Goal: Use online tool/utility: Use online tool/utility

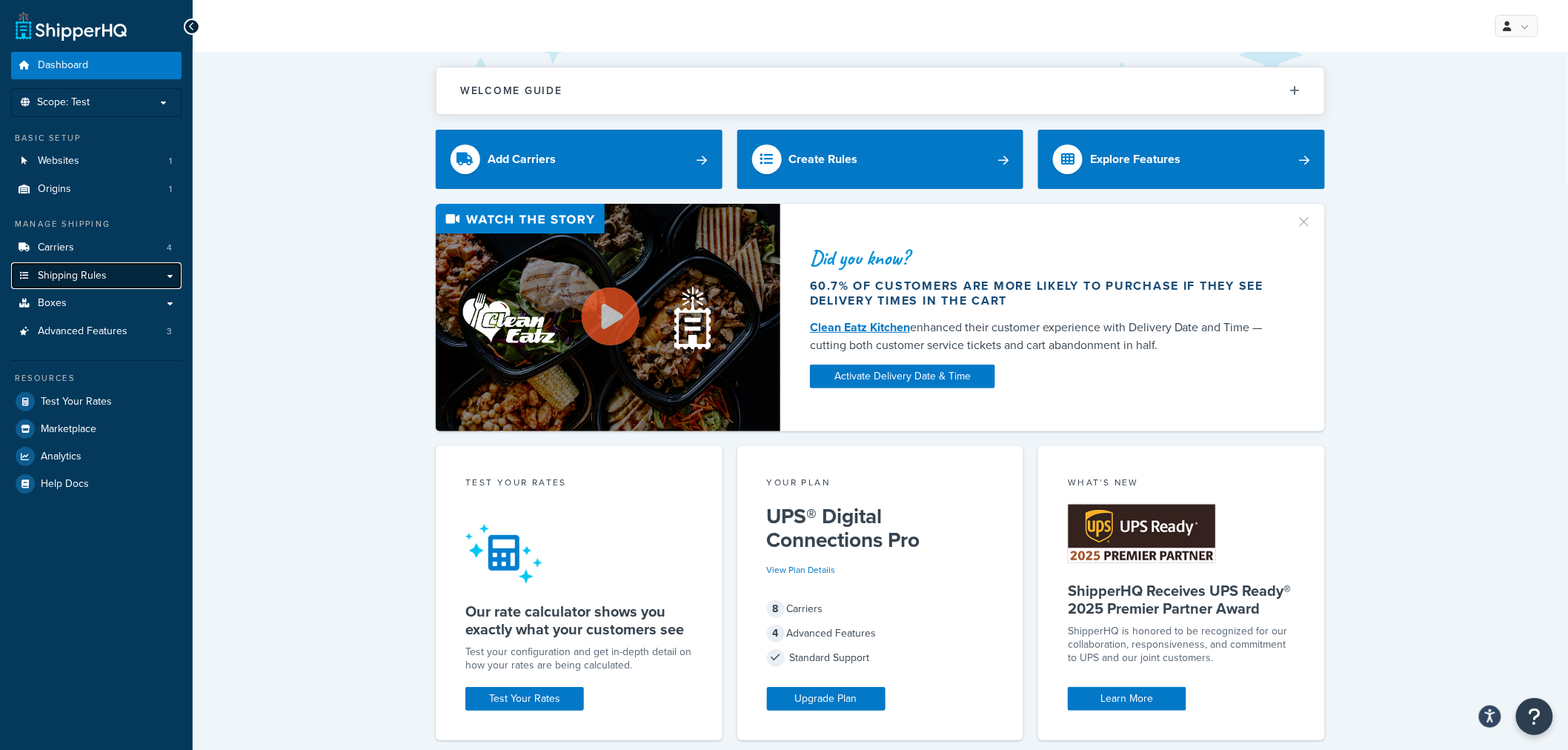
click at [112, 276] on link "Shipping Rules" at bounding box center [97, 276] width 171 height 28
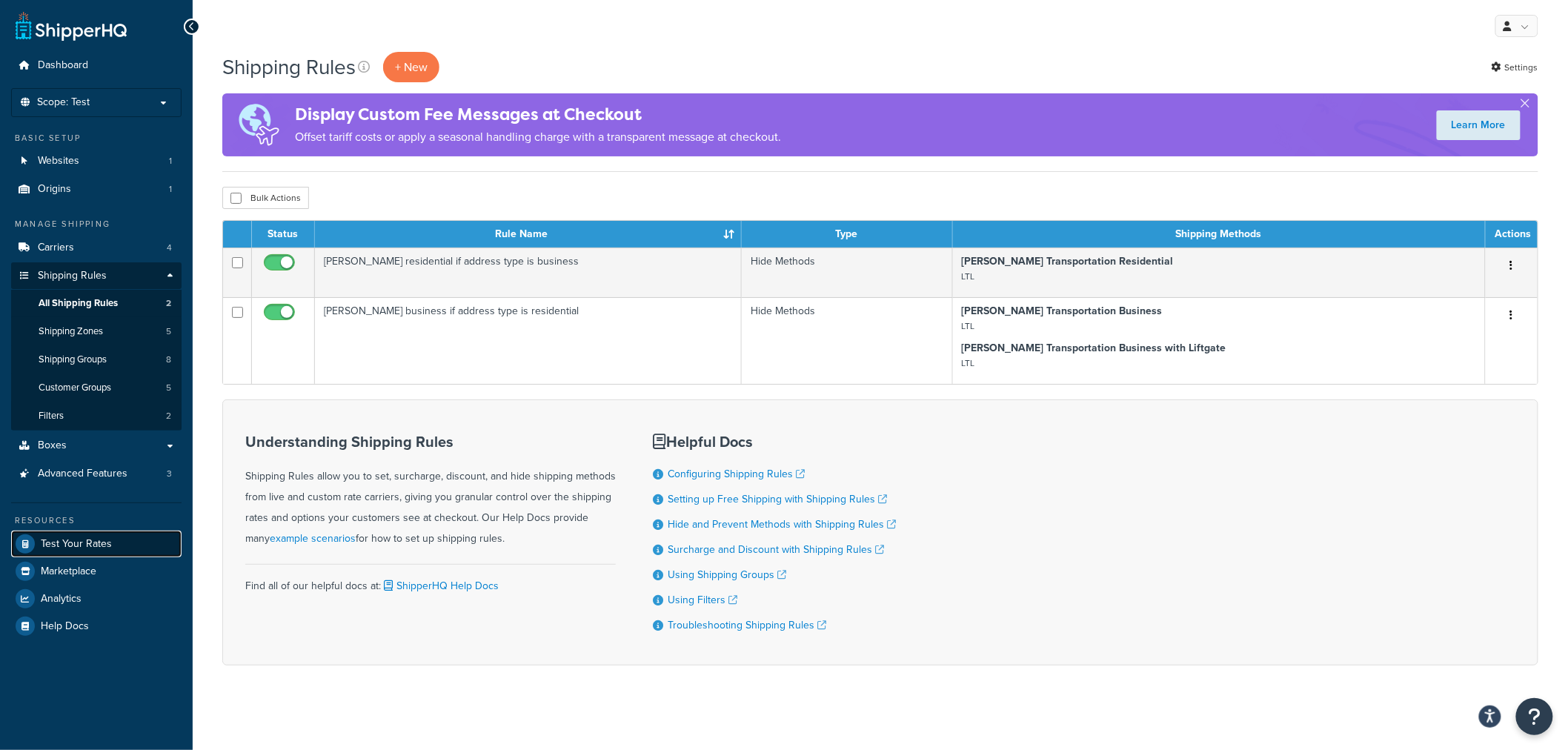
click at [96, 549] on span "Test Your Rates" at bounding box center [77, 544] width 71 height 12
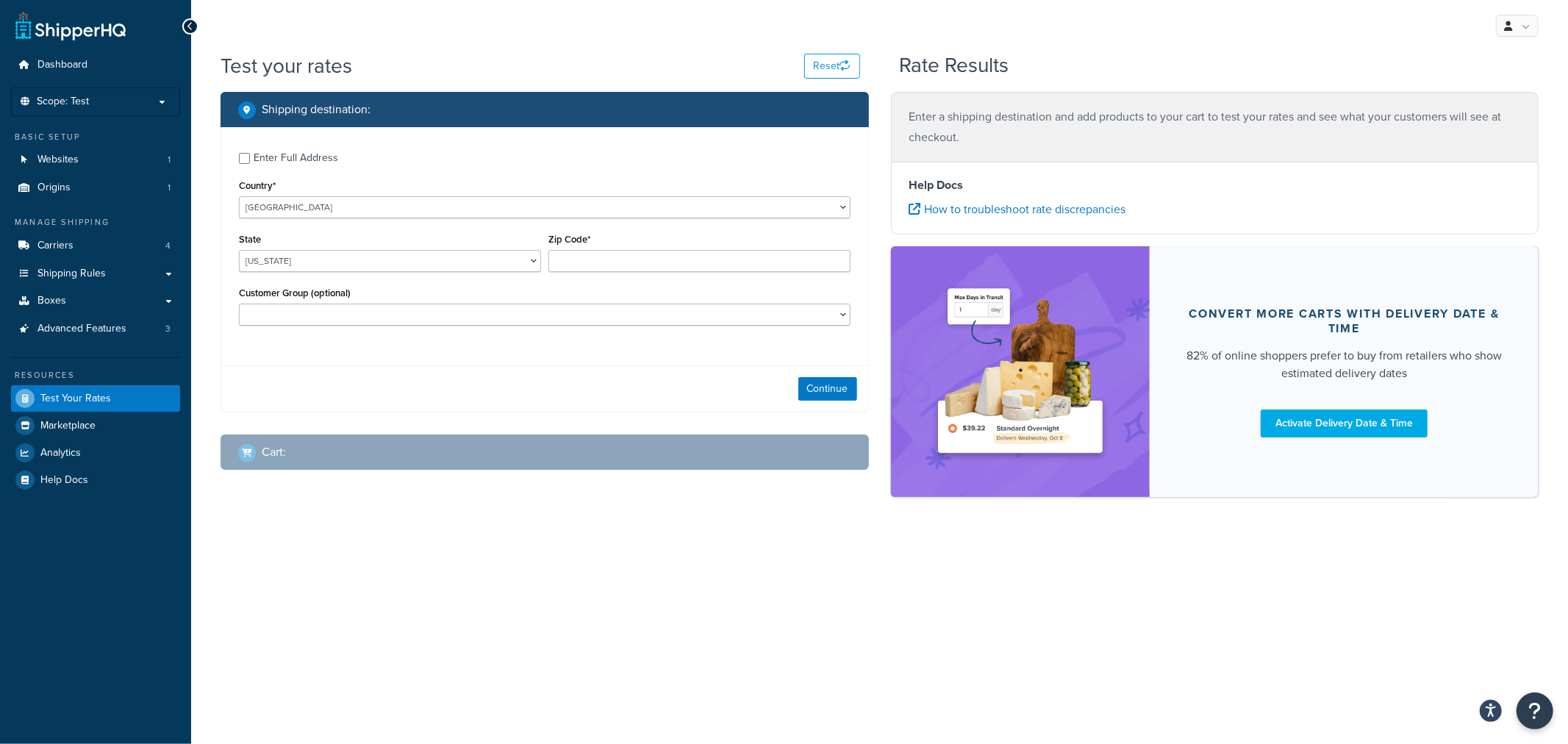
click at [304, 148] on div "Enter Full Address" at bounding box center [296, 158] width 85 height 21
click at [250, 153] on input "Enter Full Address" at bounding box center [245, 159] width 11 height 11
checkbox input "true"
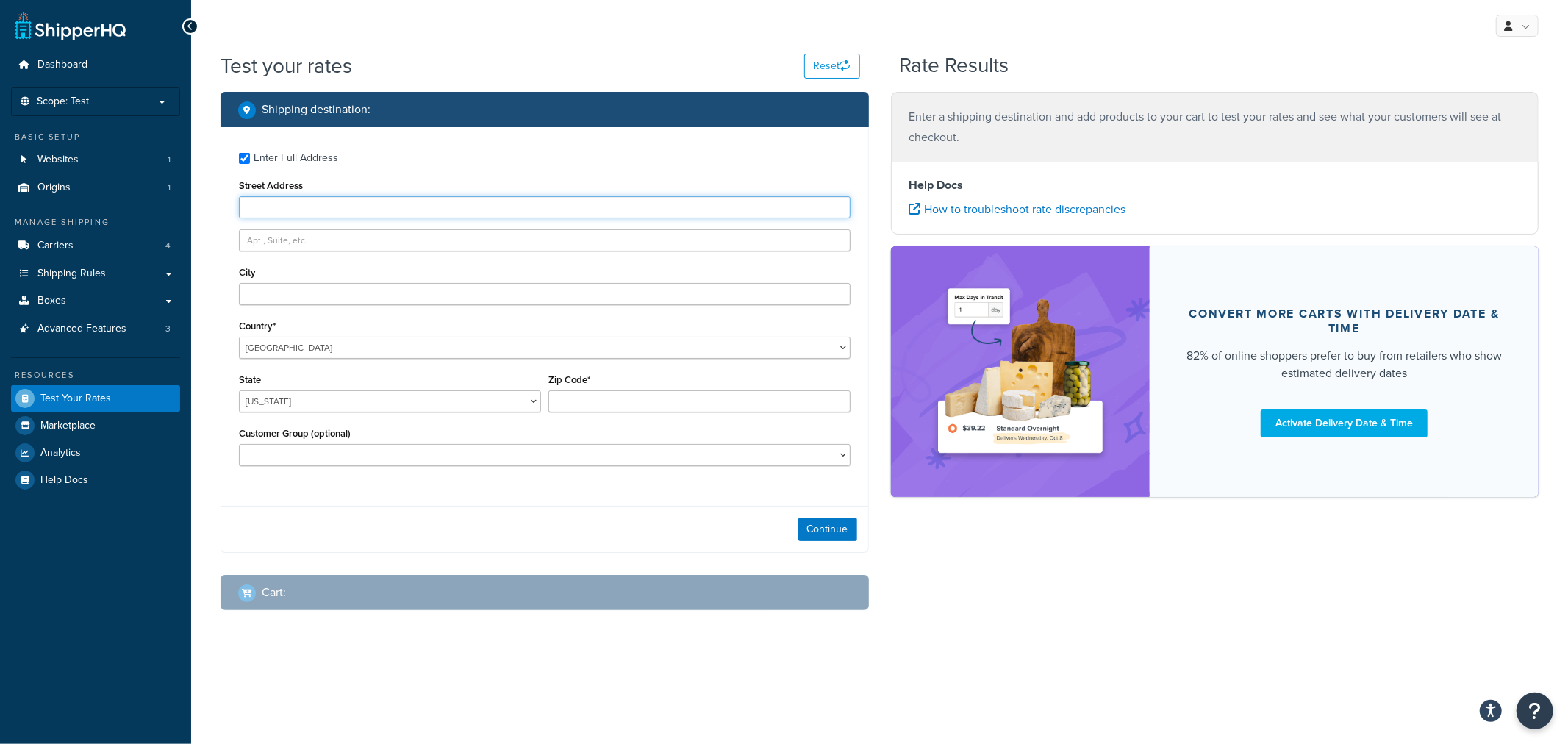
click at [302, 206] on input "Street Address" at bounding box center [544, 206] width 612 height 22
type input "345 Park Avenue"
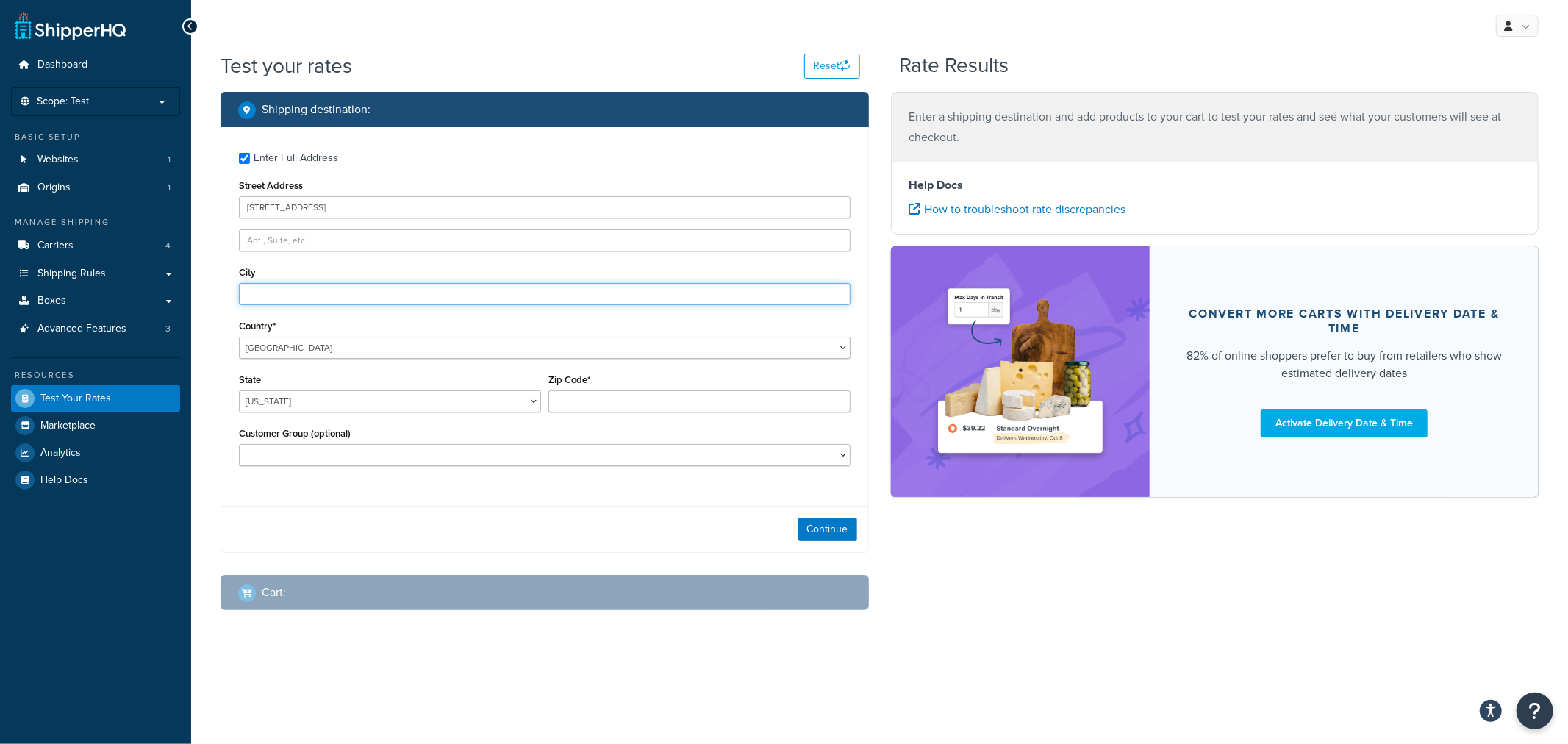
click at [298, 295] on input "City" at bounding box center [544, 294] width 612 height 22
type input "San Jose"
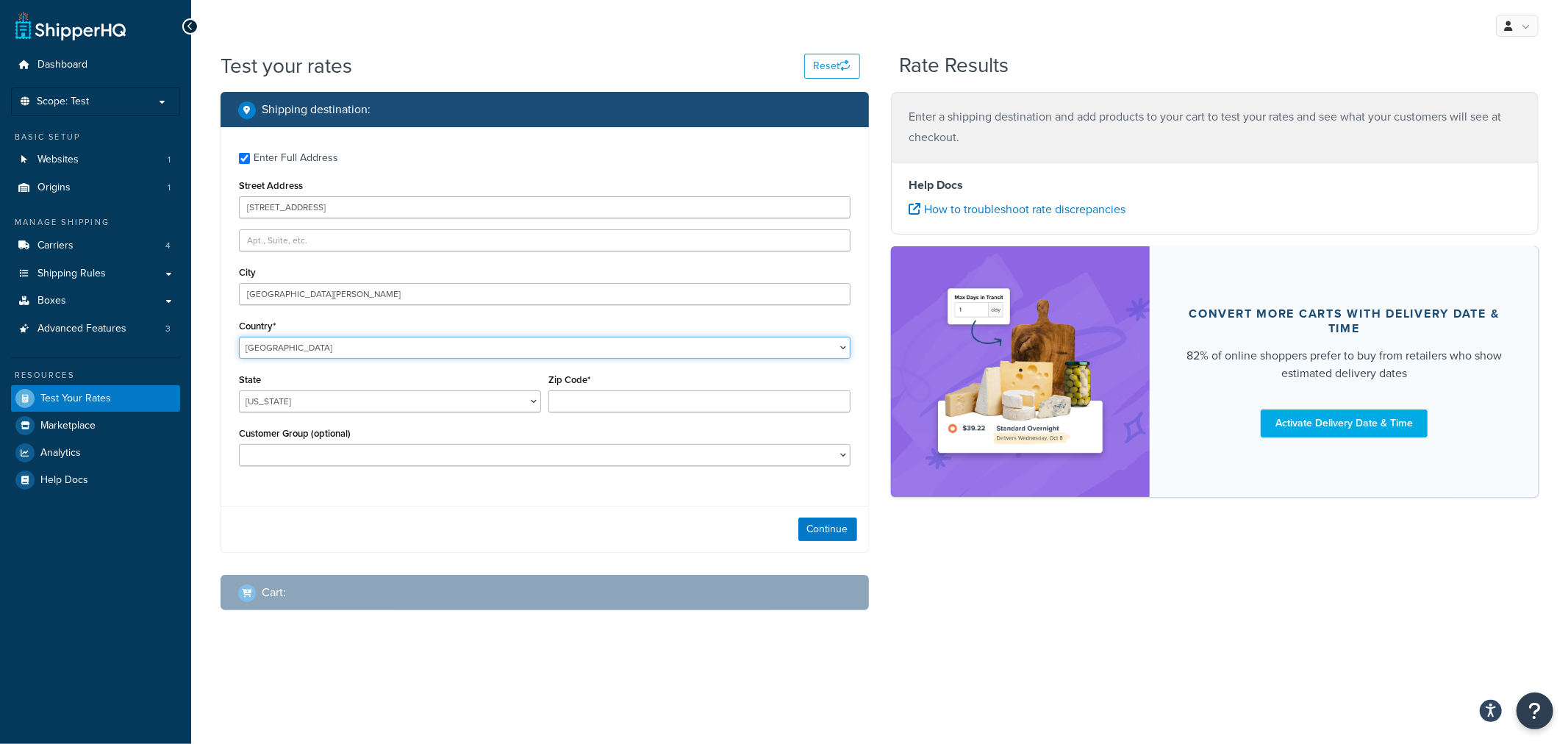
click at [287, 346] on select "United States United Kingdom Afghanistan Åland Islands Albania Algeria American…" at bounding box center [544, 347] width 612 height 22
click at [284, 393] on select "Alabama Alaska American Samoa Arizona Arkansas Armed Forces Americas Armed Forc…" at bounding box center [390, 401] width 303 height 22
select select "CA"
click at [239, 391] on select "Alabama Alaska American Samoa Arizona Arkansas Armed Forces Americas Armed Forc…" at bounding box center [390, 401] width 303 height 22
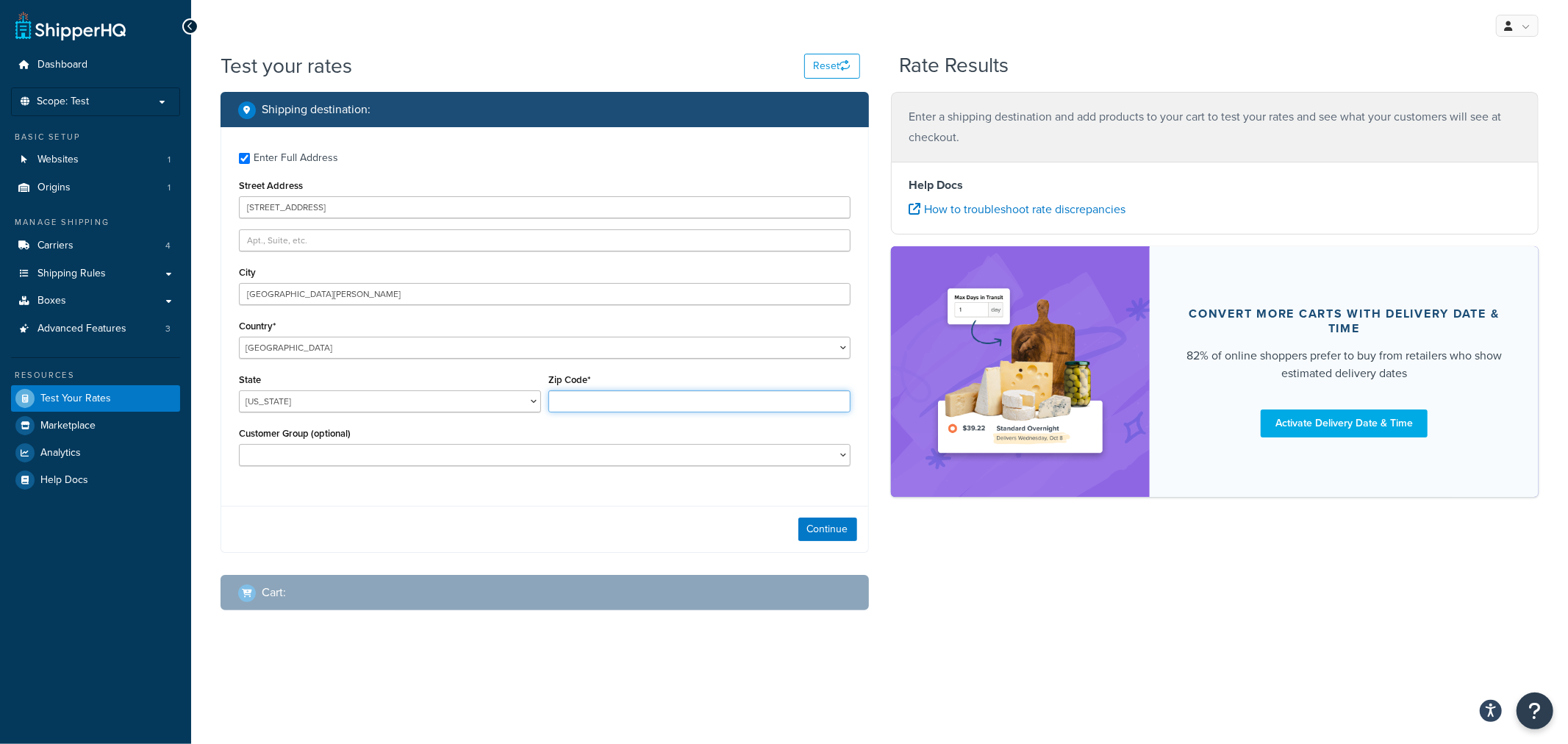
click at [584, 406] on input "Zip Code*" at bounding box center [700, 401] width 303 height 22
type input "95110-2704"
click at [829, 532] on button "Continue" at bounding box center [828, 529] width 59 height 24
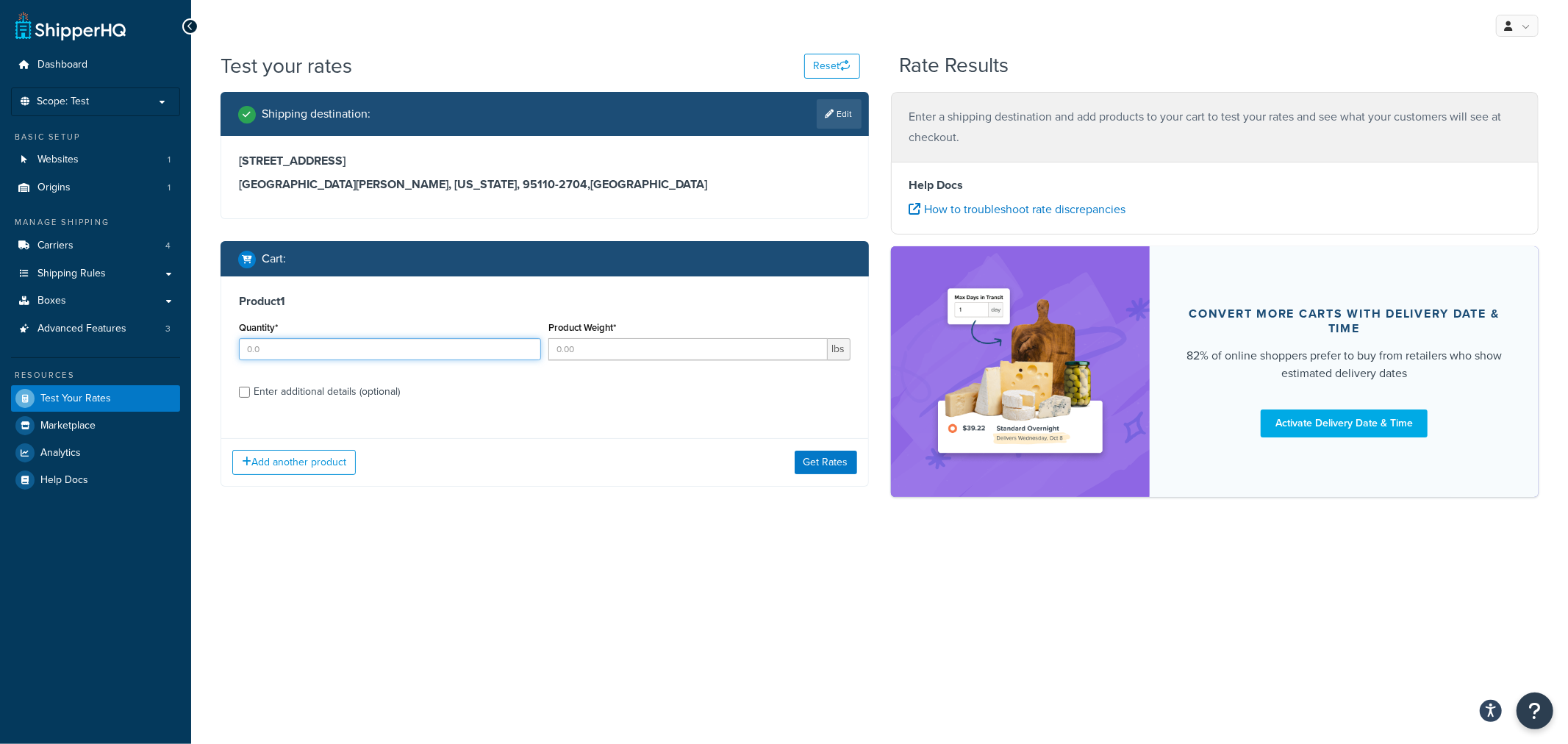
click at [325, 353] on input "Quantity*" at bounding box center [390, 348] width 303 height 22
type input "1"
click at [610, 351] on input "Product Weight*" at bounding box center [689, 348] width 280 height 22
type input "80.0"
click at [477, 342] on input "1" at bounding box center [390, 348] width 303 height 22
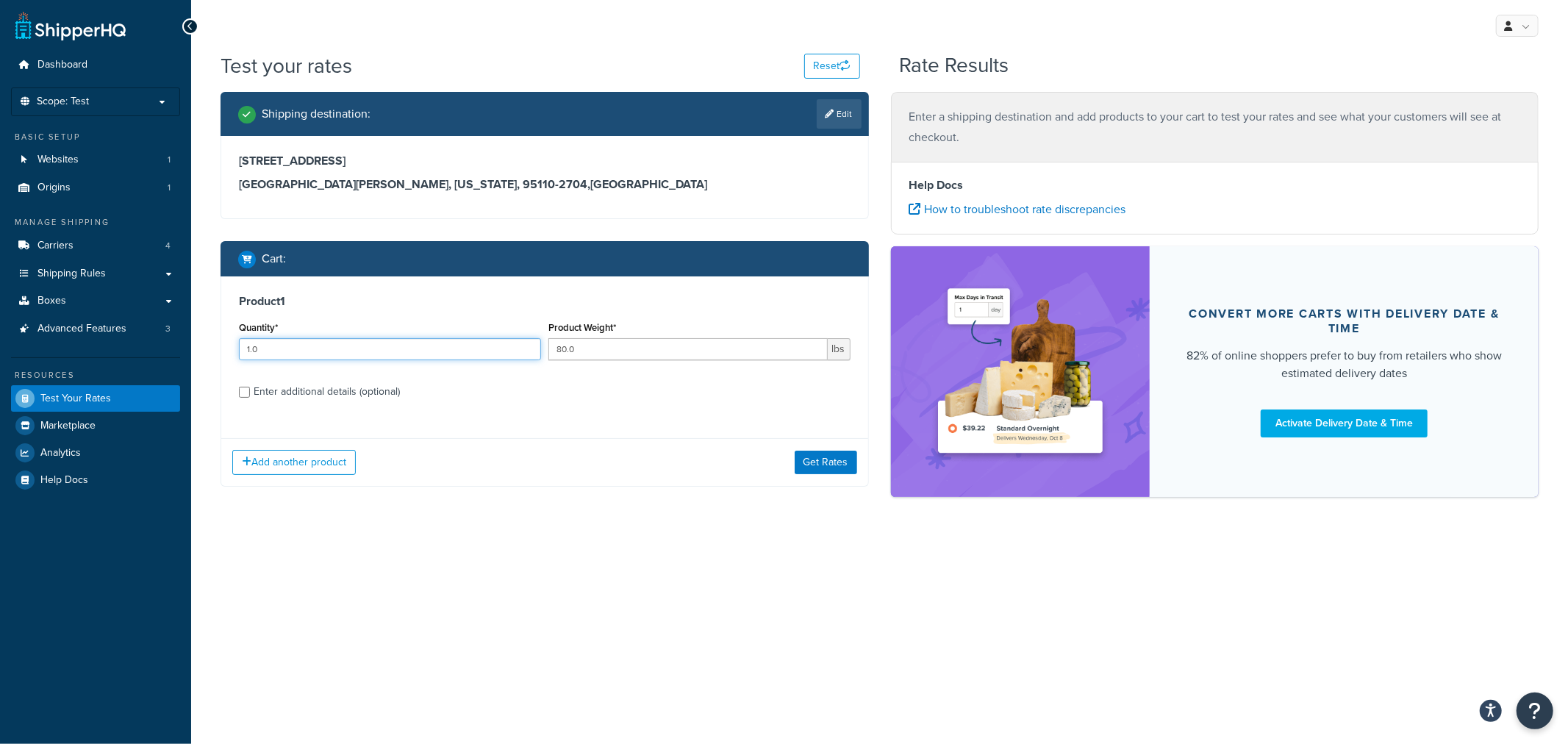
type input "1.0"
click at [335, 392] on div "Enter additional details (optional)" at bounding box center [327, 392] width 147 height 21
click at [250, 392] on input "Enter additional details (optional)" at bounding box center [245, 392] width 11 height 11
checkbox input "true"
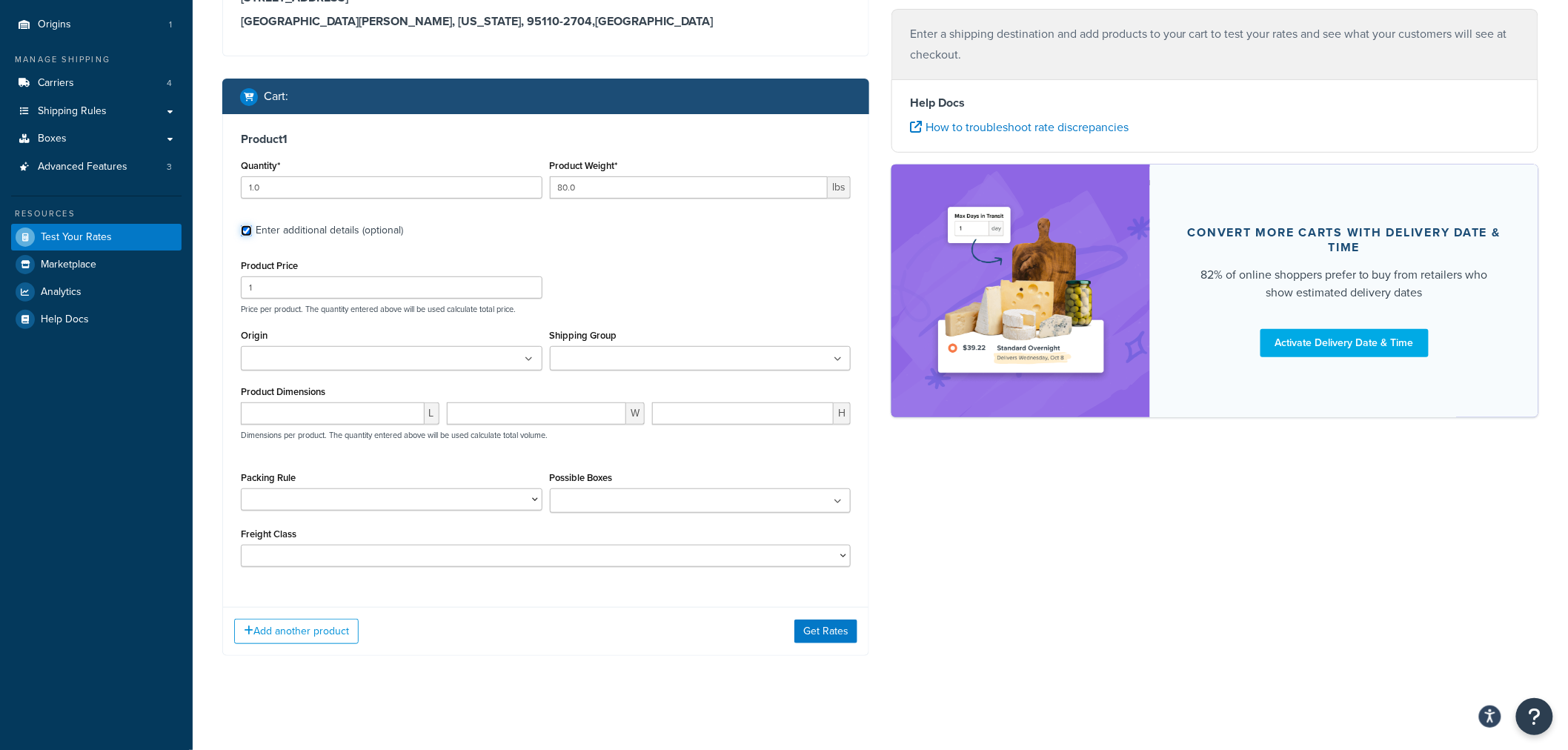
scroll to position [168, 0]
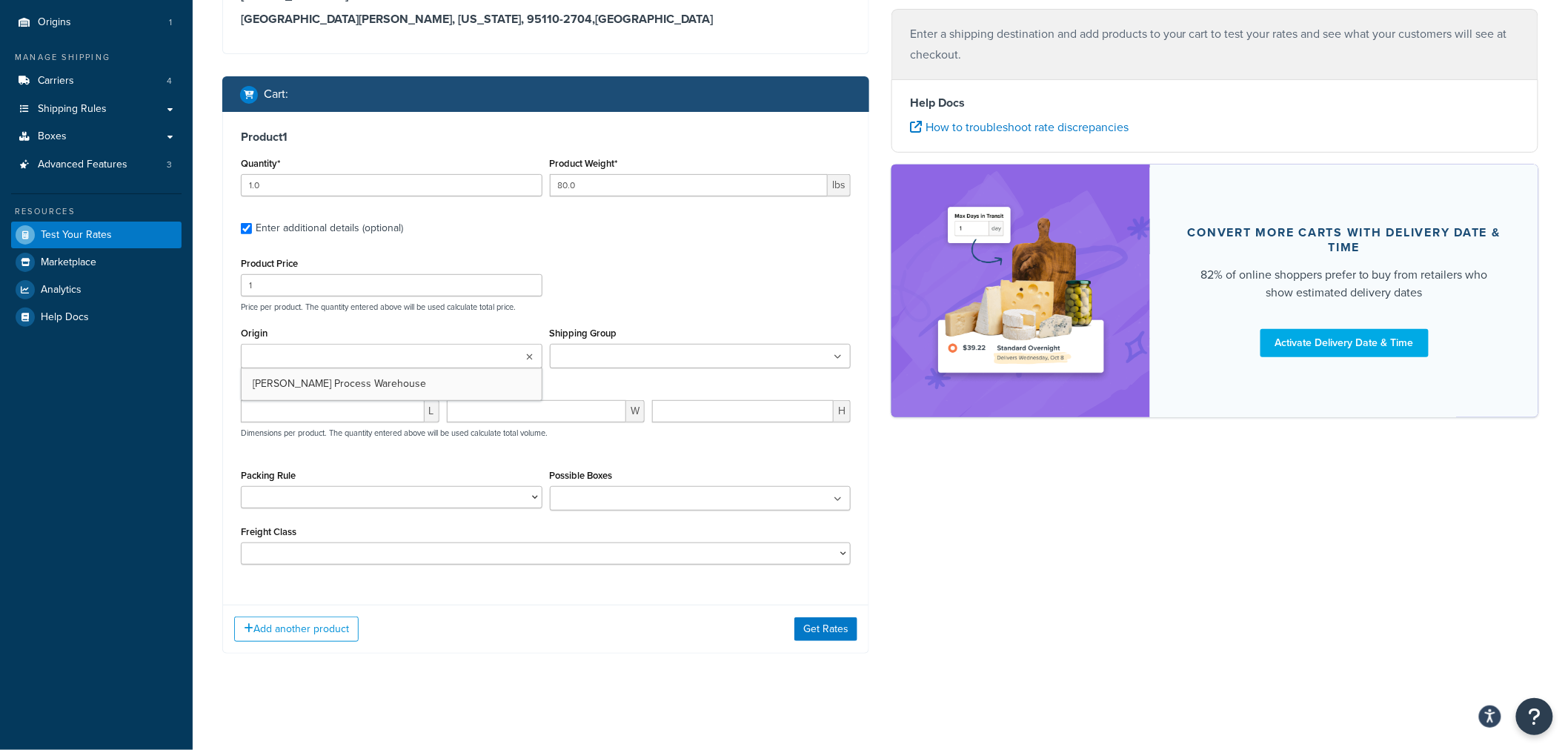
click at [326, 357] on input "Origin" at bounding box center [311, 357] width 131 height 16
click at [647, 309] on p "Price per product. The quantity entered above will be used calculate total pric…" at bounding box center [546, 307] width 618 height 11
click at [375, 412] on input "number" at bounding box center [333, 410] width 184 height 22
type input "48"
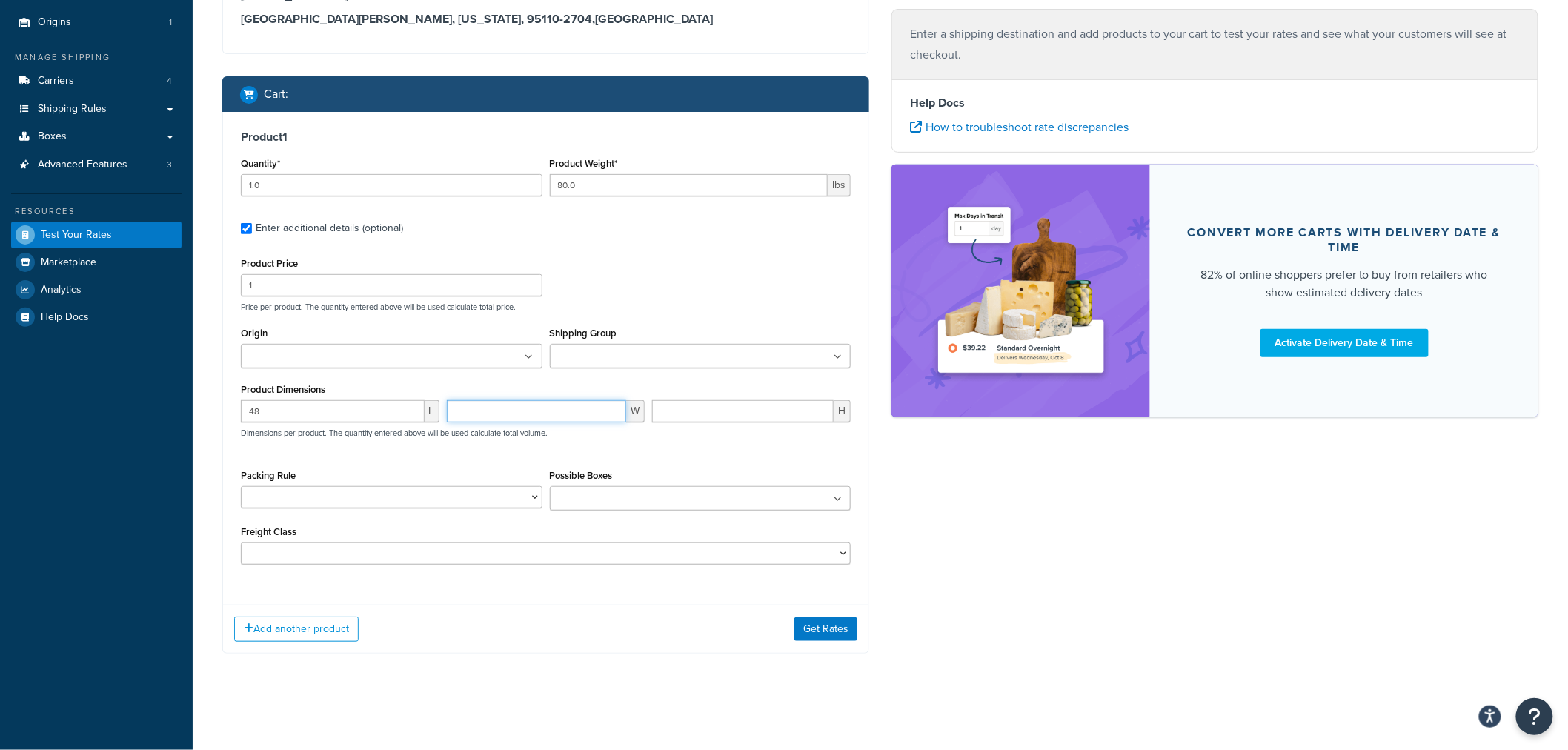
click at [551, 400] on input "number" at bounding box center [537, 410] width 180 height 22
type input "40"
click at [720, 411] on input "number" at bounding box center [742, 410] width 181 height 22
click at [692, 409] on input "number" at bounding box center [742, 410] width 181 height 22
type input "48"
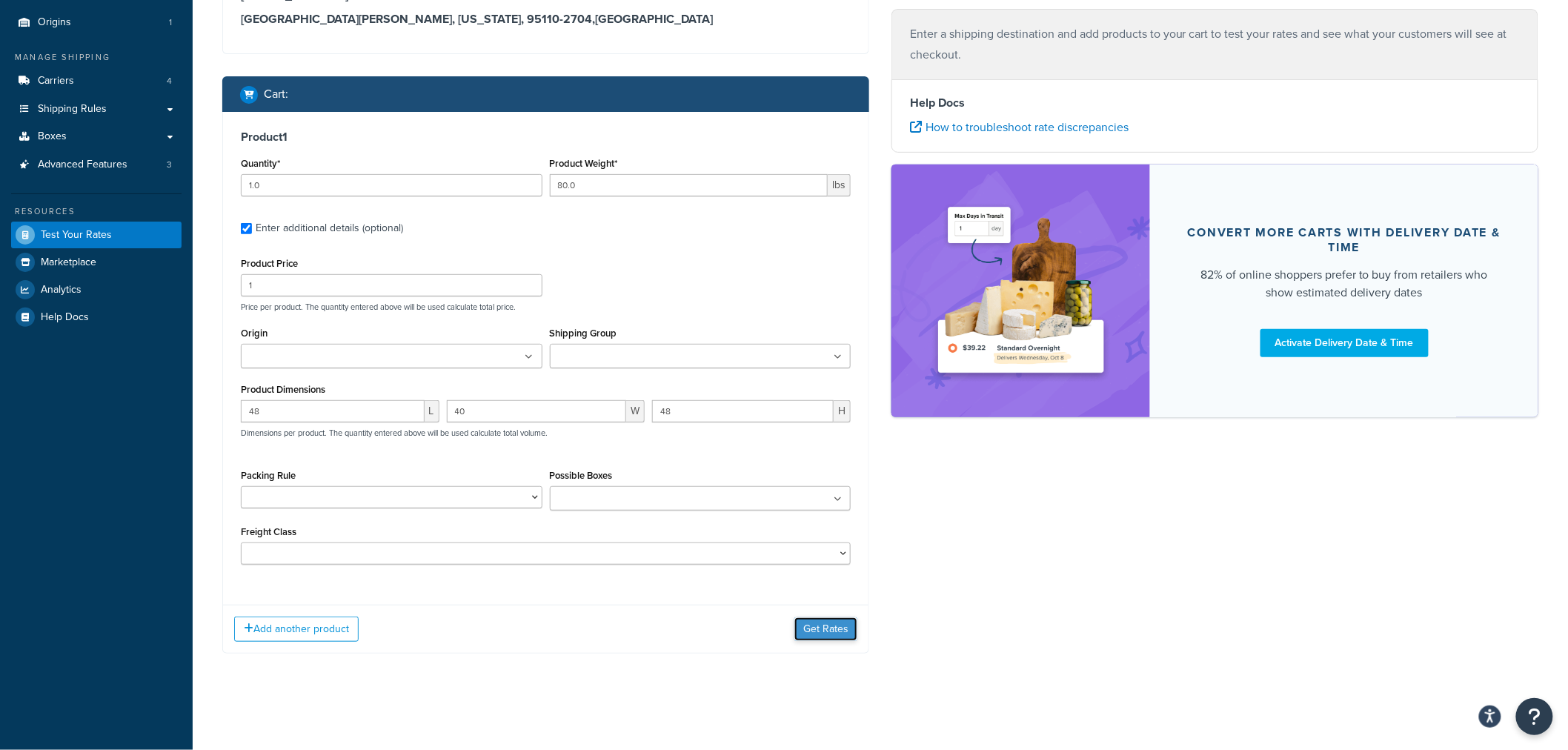
click at [817, 628] on button "Get Rates" at bounding box center [826, 629] width 63 height 24
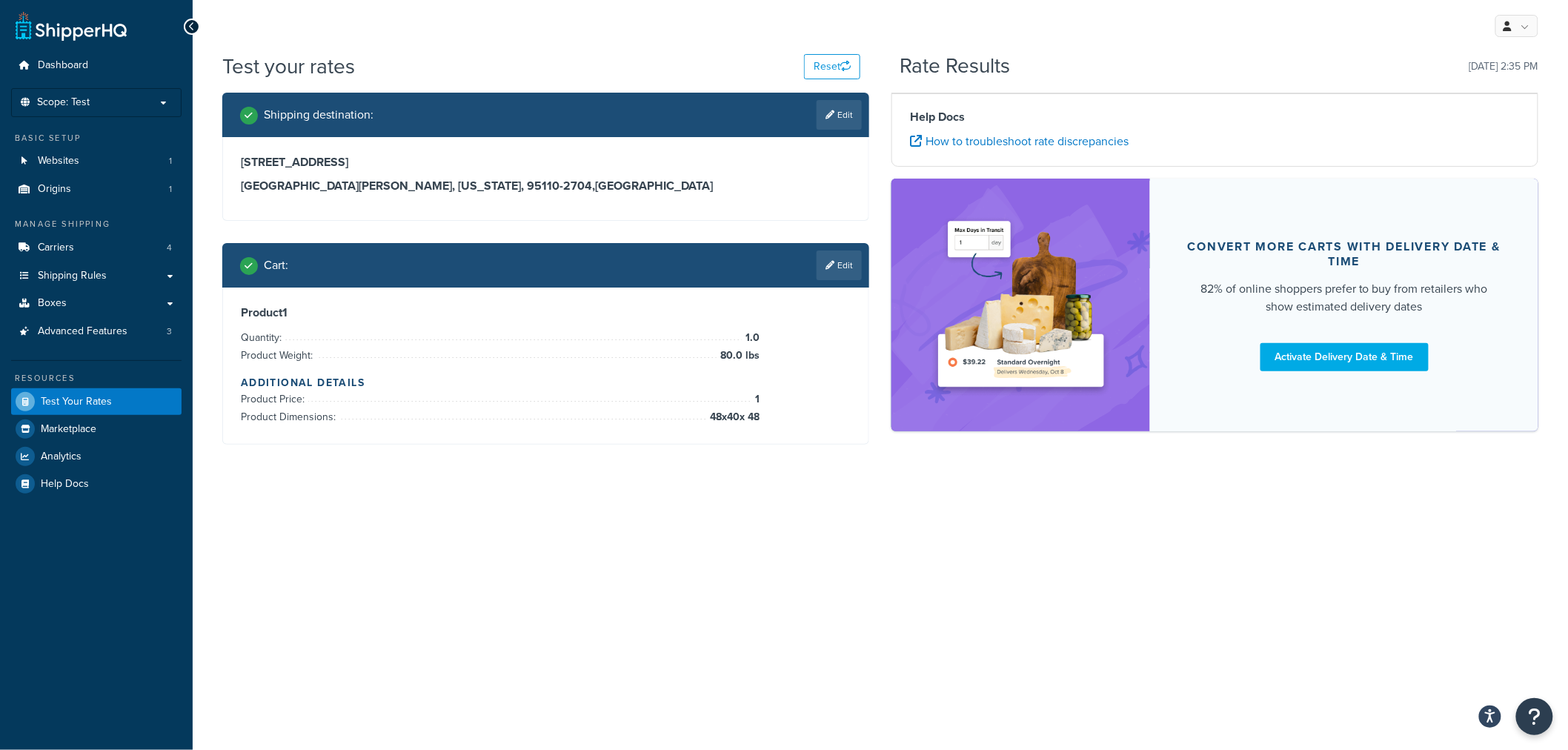
scroll to position [0, 0]
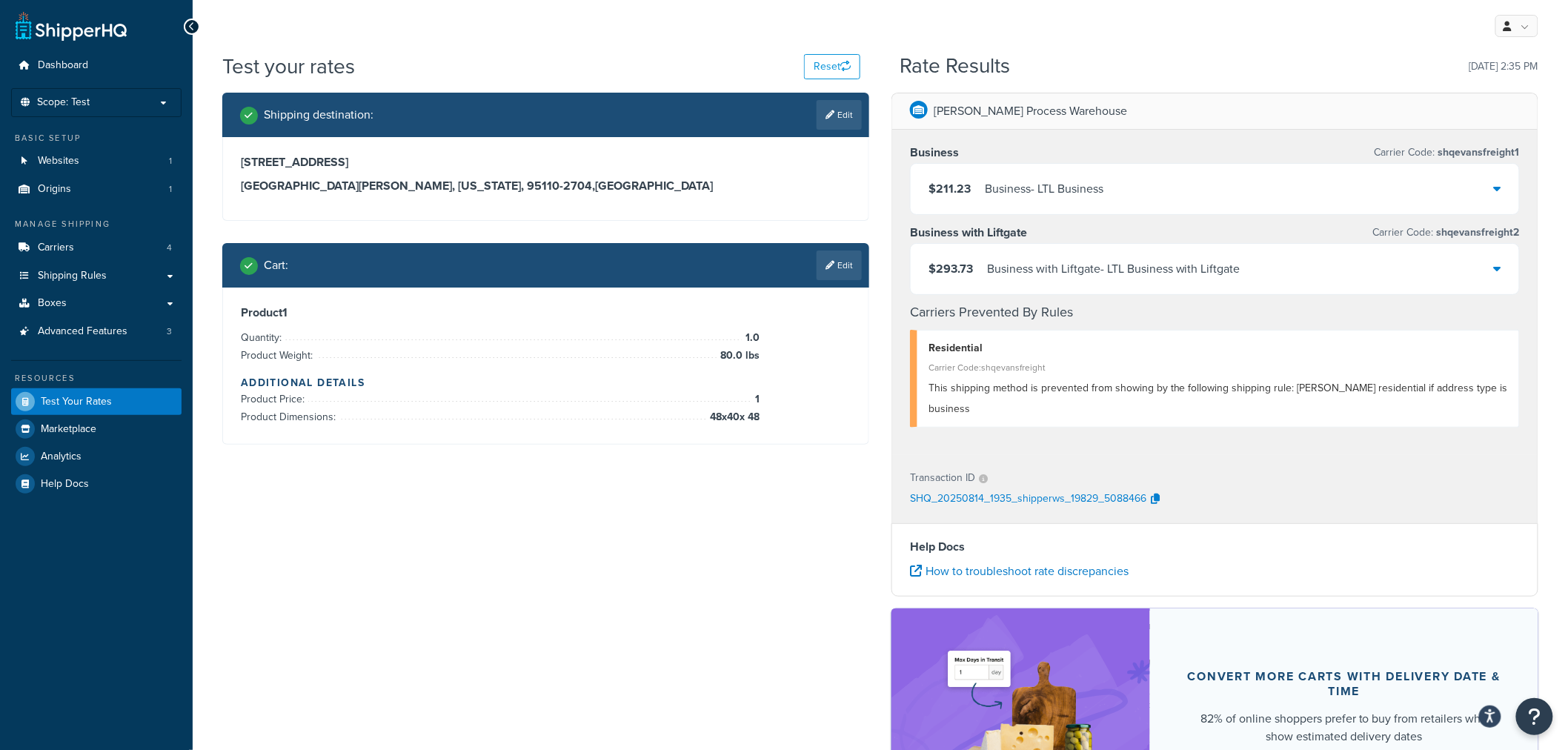
click at [566, 583] on div "Shipping destination : Edit 345 Park Avenue San Jose, California, 95110-2704 , …" at bounding box center [880, 484] width 1339 height 784
click at [647, 560] on div "Shipping destination : Edit 345 Park Avenue San Jose, California, 95110-2704 , …" at bounding box center [880, 484] width 1339 height 784
click at [856, 268] on link "Edit" at bounding box center [839, 265] width 45 height 30
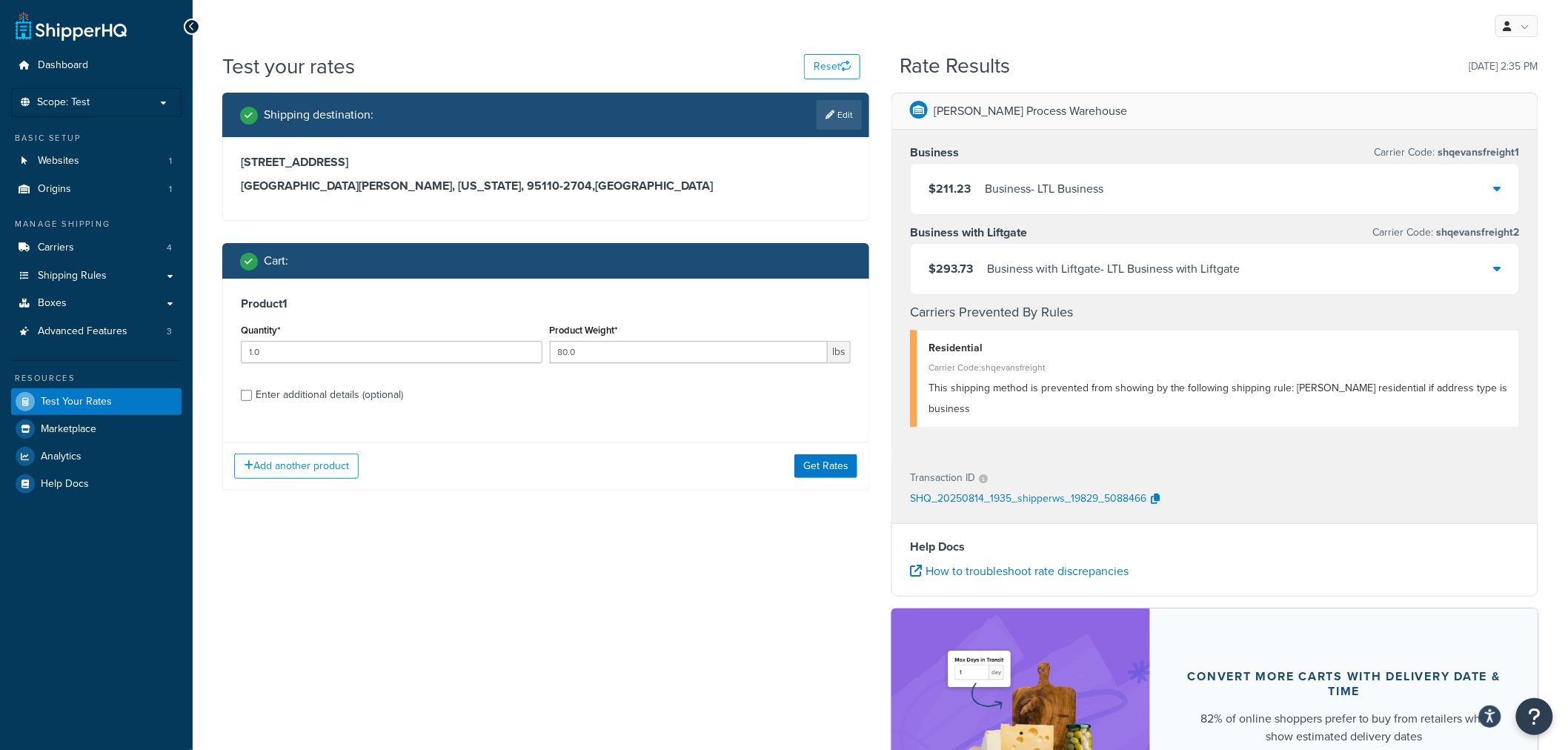
click at [331, 397] on div "Enter additional details (optional)" at bounding box center [330, 395] width 148 height 21
click at [252, 397] on input "Enter additional details (optional)" at bounding box center [246, 395] width 12 height 12
checkbox input "true"
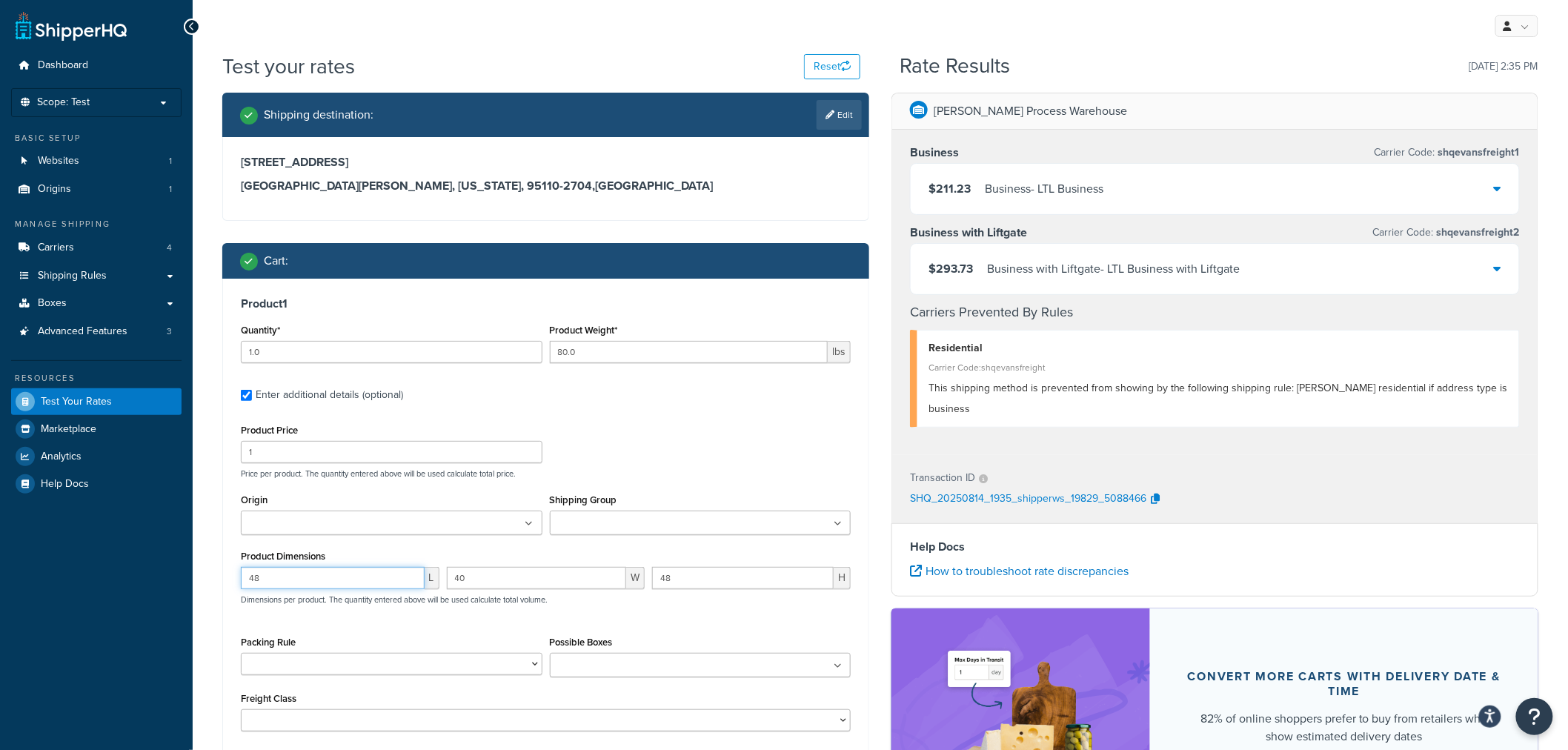
click at [334, 579] on input "48" at bounding box center [333, 577] width 184 height 22
type input "24"
click at [497, 584] on input "40" at bounding box center [537, 577] width 180 height 22
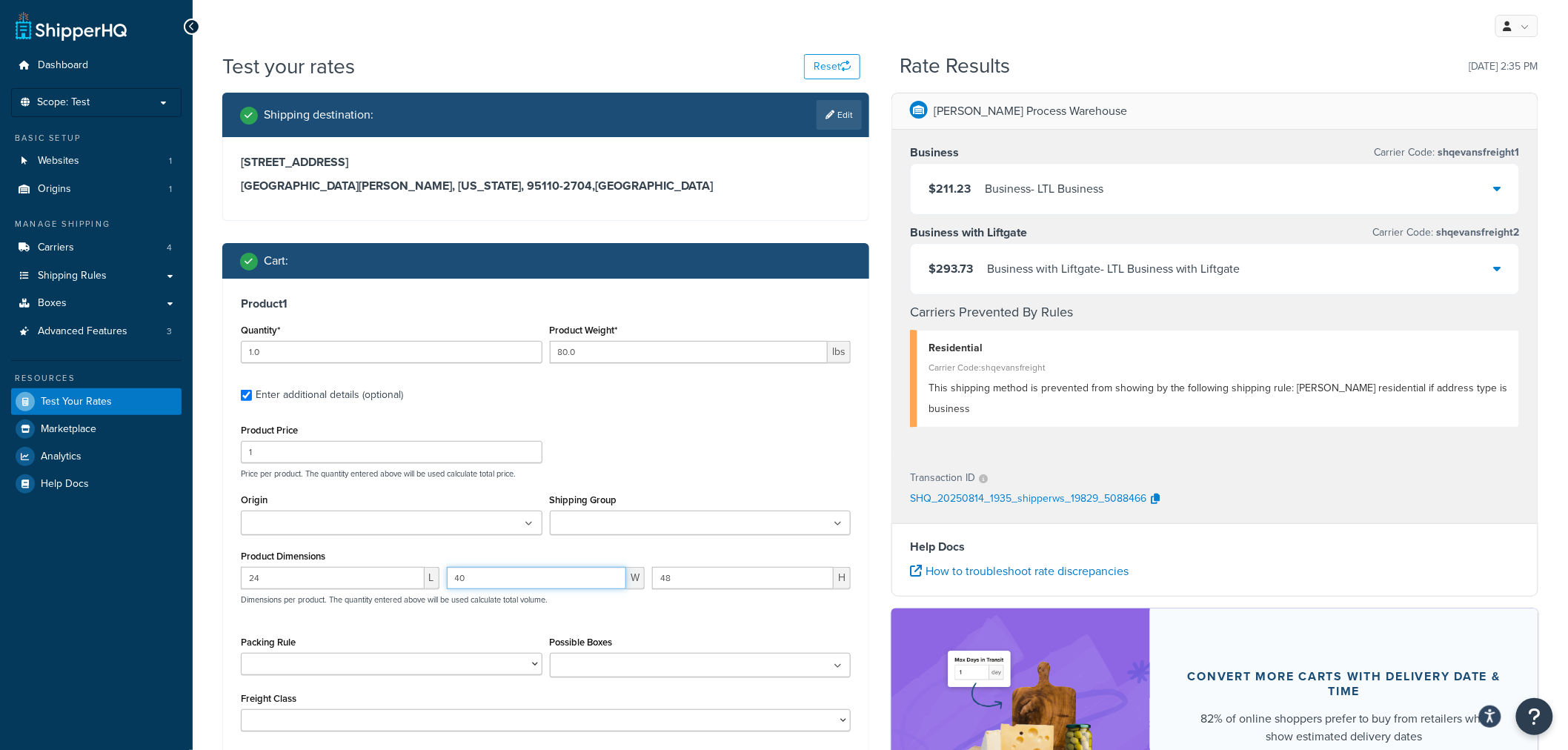
click at [497, 584] on input "40" at bounding box center [537, 577] width 180 height 22
drag, startPoint x: 531, startPoint y: 581, endPoint x: 377, endPoint y: 579, distance: 154.0
click at [377, 579] on div "24 L 4024 W 48 H Dimensions per product. The quantity entered above will be use…" at bounding box center [546, 594] width 618 height 54
type input "24"
click at [727, 586] on input "48" at bounding box center [742, 577] width 181 height 22
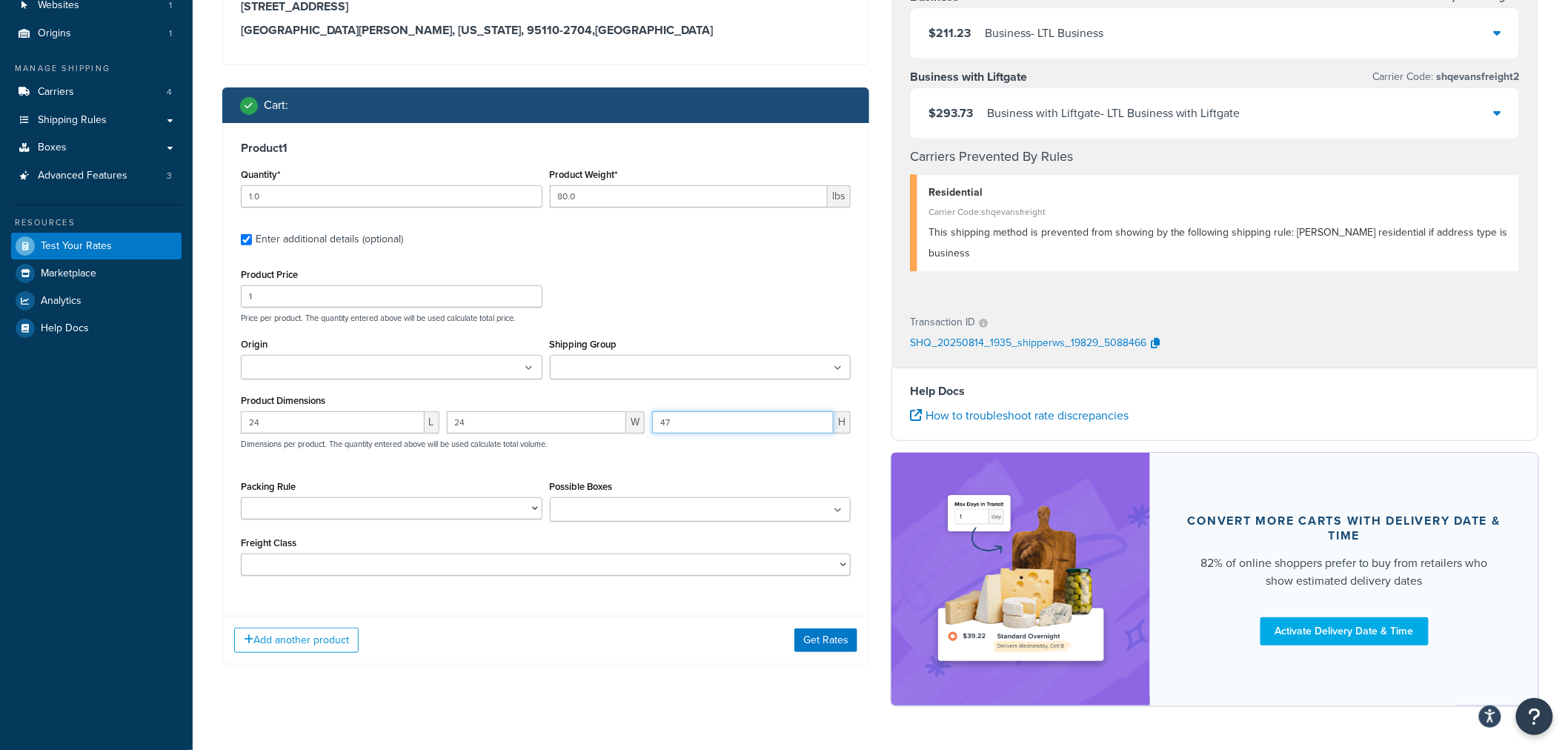
scroll to position [165, 0]
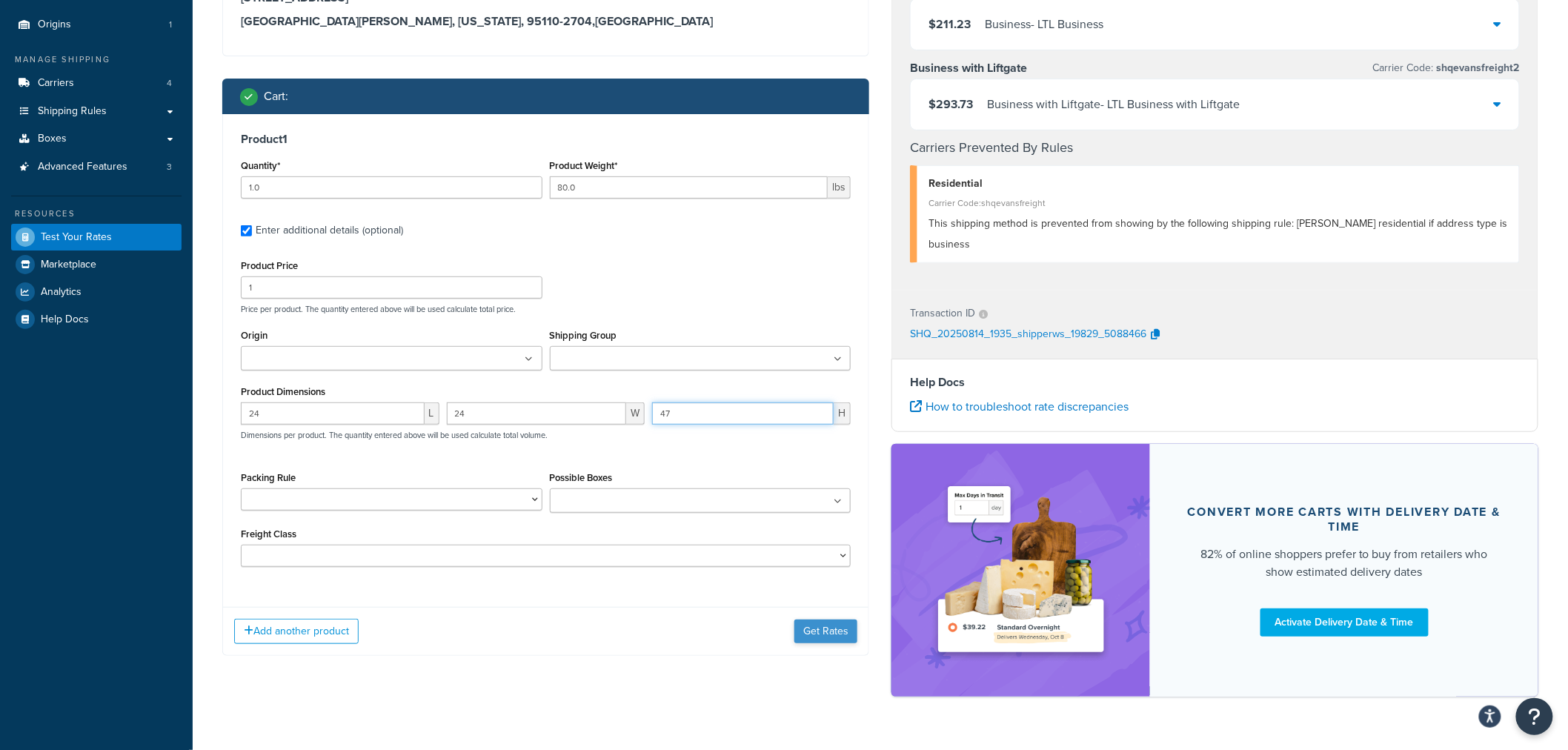
type input "47"
click at [851, 639] on button "Get Rates" at bounding box center [826, 631] width 63 height 24
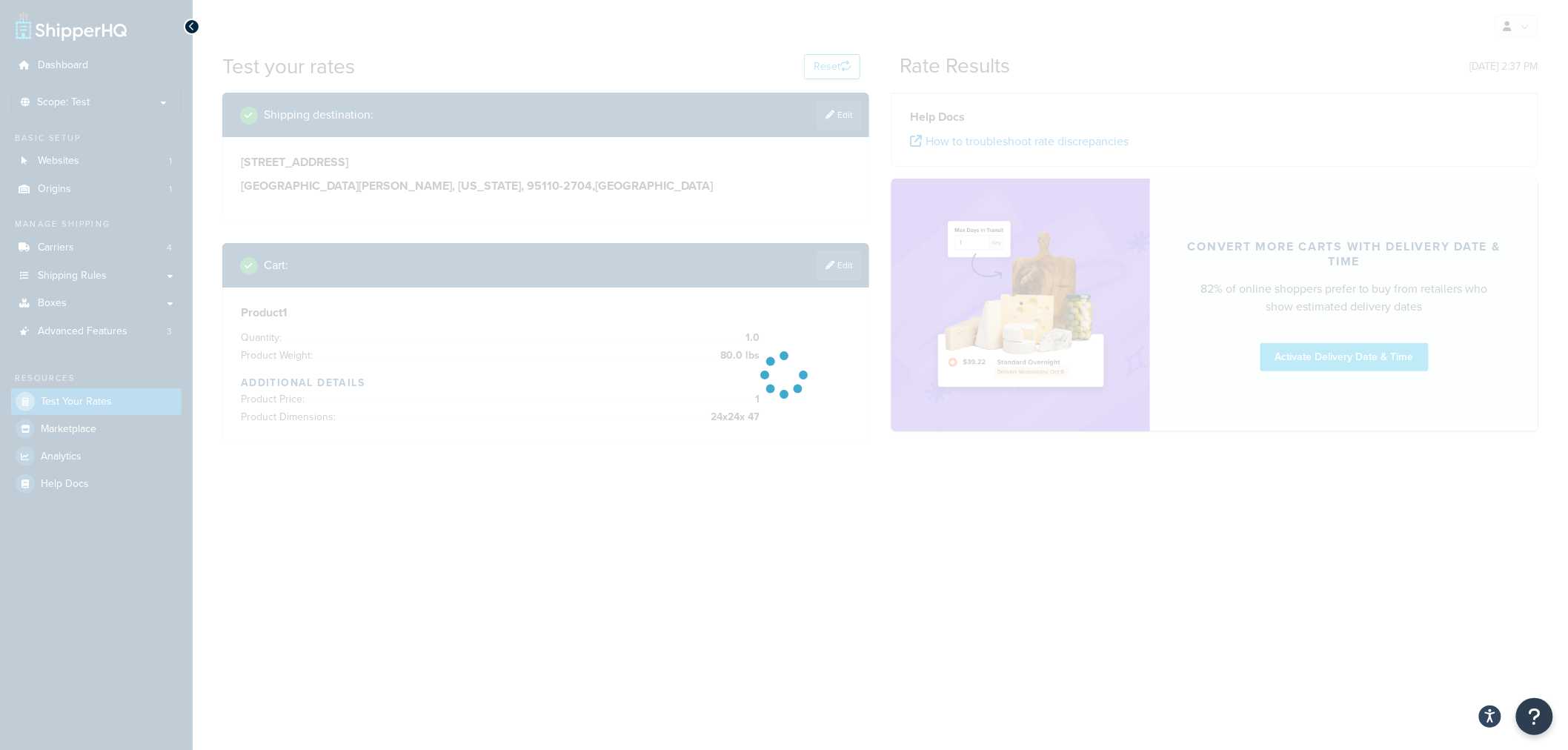
scroll to position [0, 0]
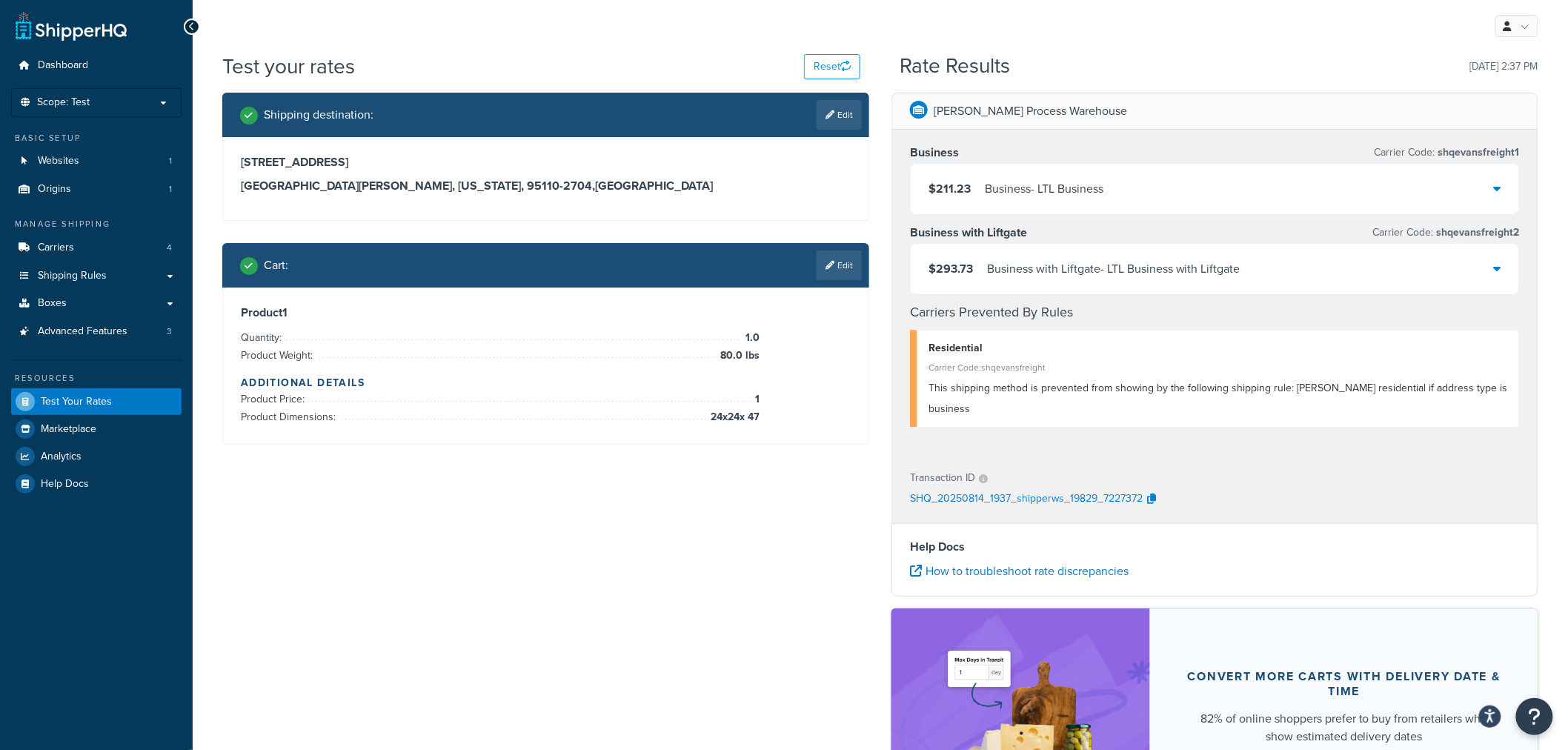
click at [1109, 270] on div "Business with Liftgate - LTL Business with Liftgate" at bounding box center [1113, 270] width 253 height 21
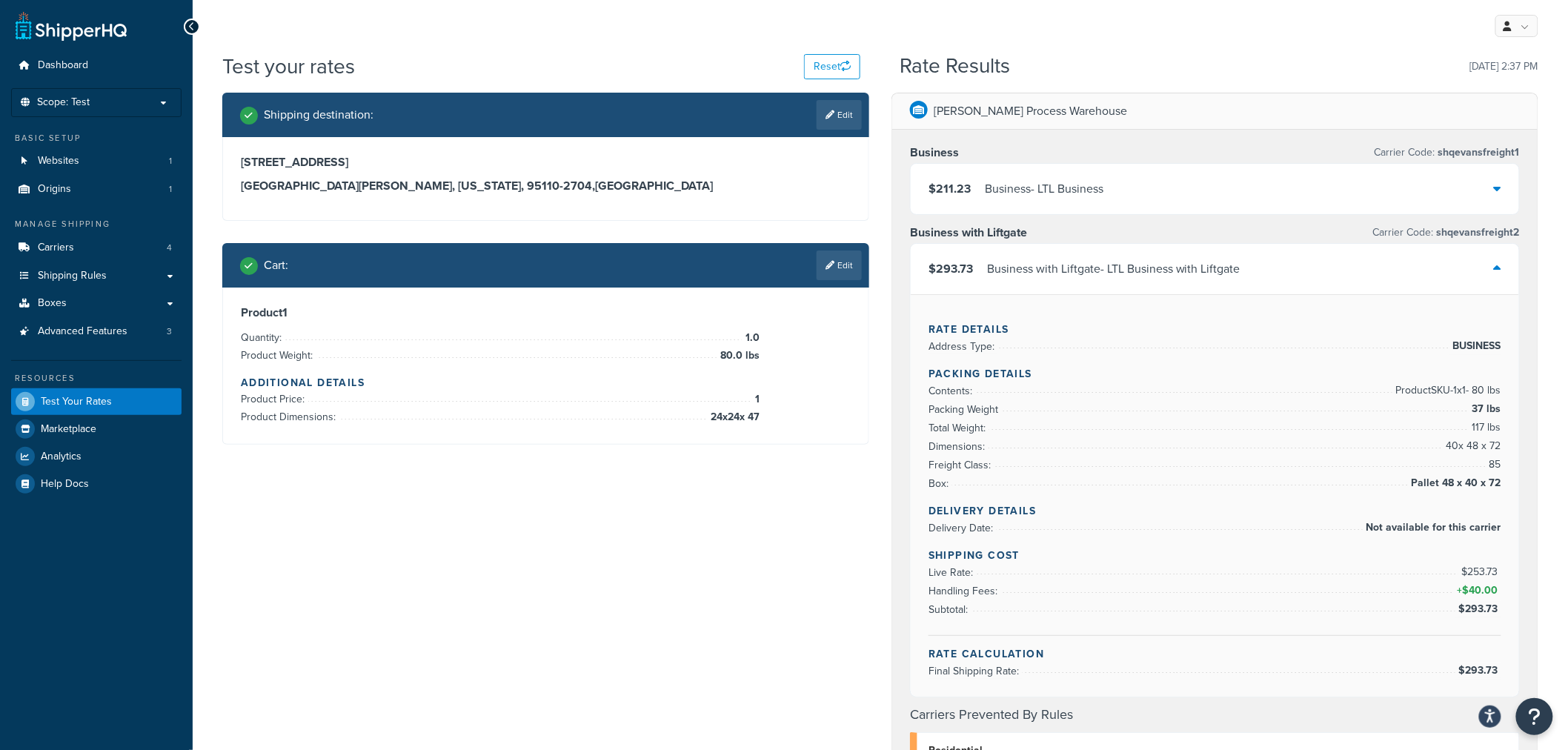
click at [1109, 270] on div "Business with Liftgate - LTL Business with Liftgate" at bounding box center [1113, 270] width 253 height 21
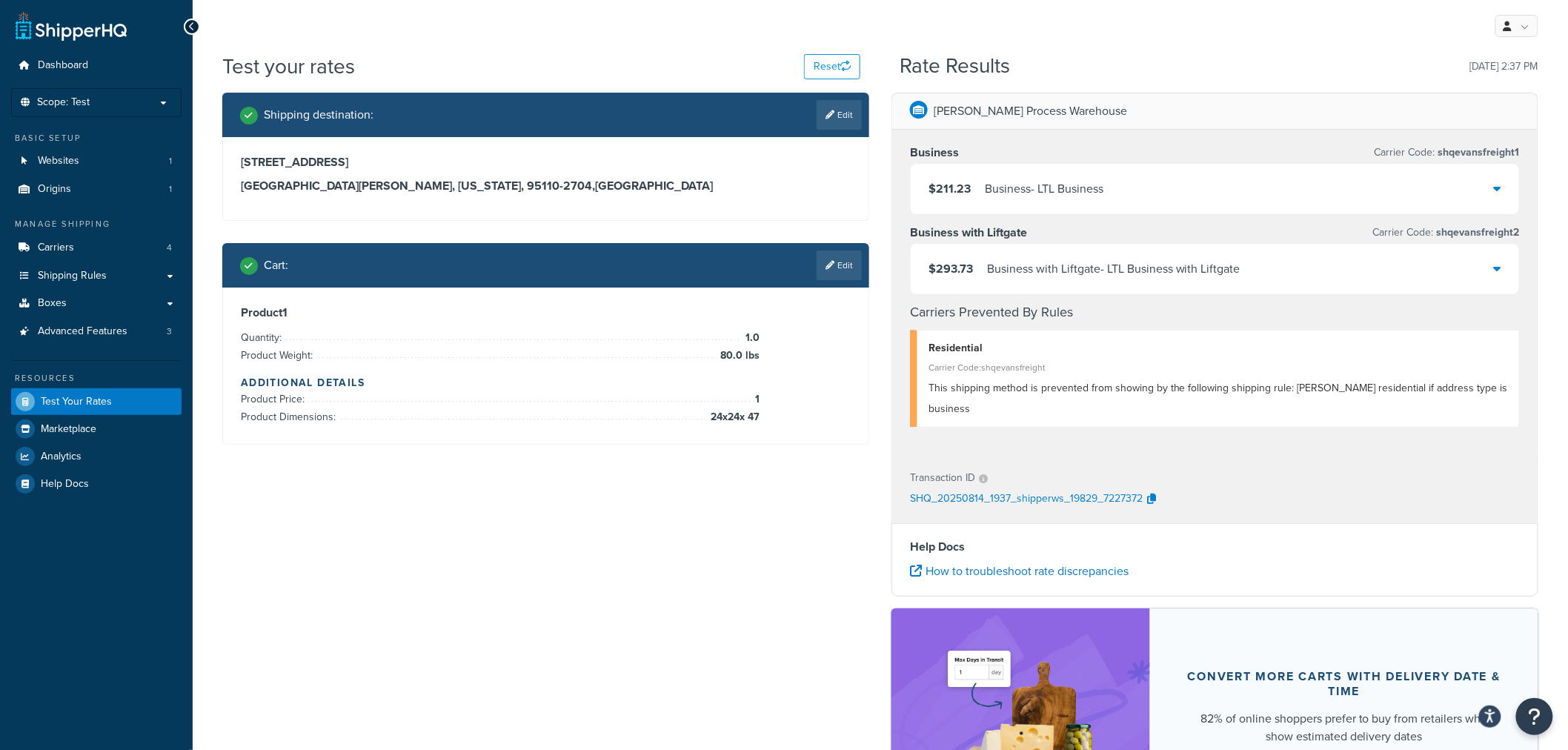
click at [784, 568] on div "Shipping destination : Edit 345 Park Avenue San Jose, California, 95110-2704 , …" at bounding box center [880, 484] width 1339 height 784
